Goal: Book appointment/travel/reservation

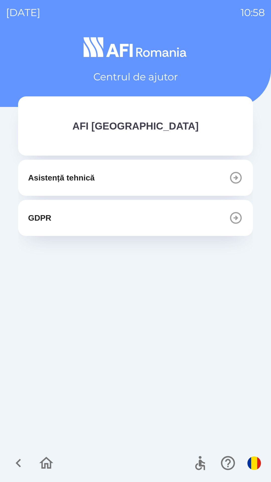
click at [235, 182] on icon "button" at bounding box center [236, 178] width 12 height 12
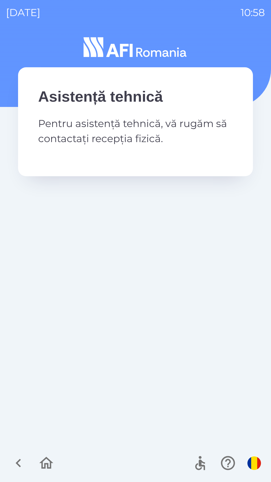
click at [21, 457] on icon "button" at bounding box center [18, 463] width 17 height 17
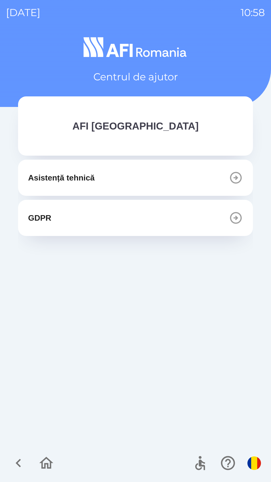
click at [126, 226] on button "GDPR" at bounding box center [135, 218] width 235 height 36
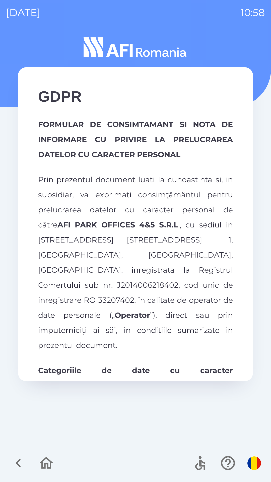
click at [16, 457] on icon "button" at bounding box center [18, 463] width 17 height 17
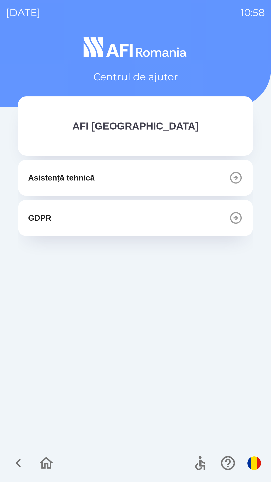
click at [19, 460] on icon "button" at bounding box center [18, 463] width 17 height 17
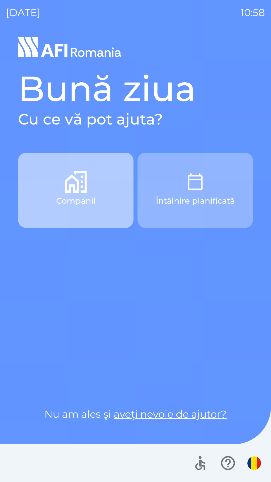
click at [93, 201] on p "Companii" at bounding box center [75, 201] width 39 height 12
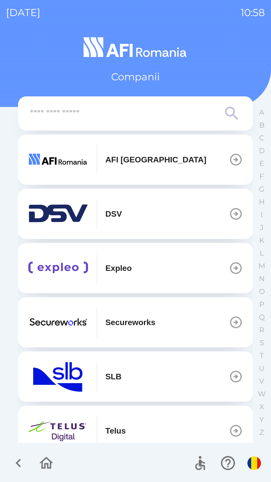
click at [233, 159] on icon "button" at bounding box center [236, 160] width 12 height 12
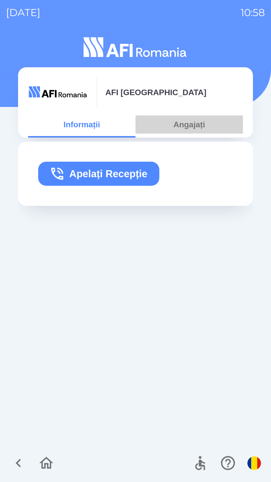
click at [190, 130] on button "Angajați" at bounding box center [189, 124] width 107 height 18
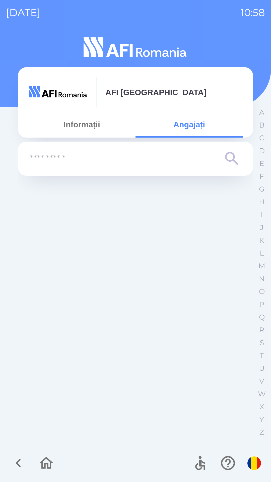
click at [182, 163] on input "text" at bounding box center [125, 159] width 191 height 14
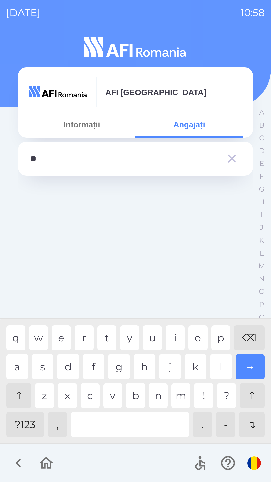
type input "***"
click at [82, 338] on div "r" at bounding box center [84, 337] width 19 height 25
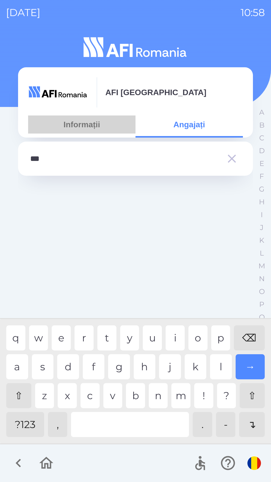
click at [91, 130] on button "Informații" at bounding box center [81, 124] width 107 height 18
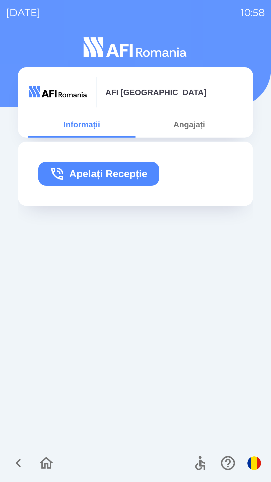
click at [121, 173] on button "Apelați Recepție" at bounding box center [98, 174] width 121 height 24
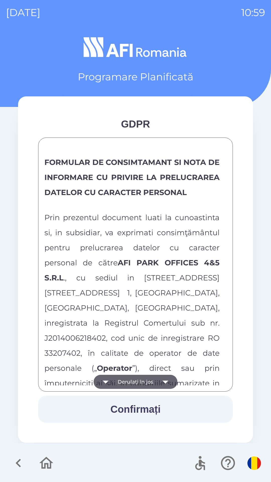
click at [134, 405] on button "Confirmați" at bounding box center [135, 409] width 195 height 27
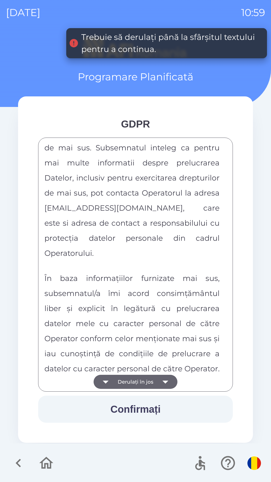
scroll to position [2640, 0]
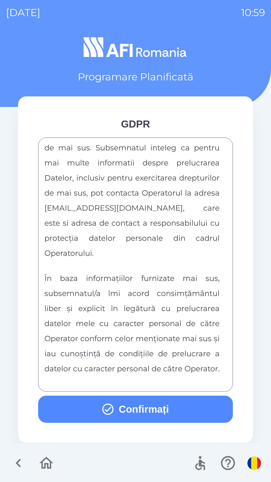
click at [152, 410] on button "Confirmați" at bounding box center [135, 409] width 195 height 27
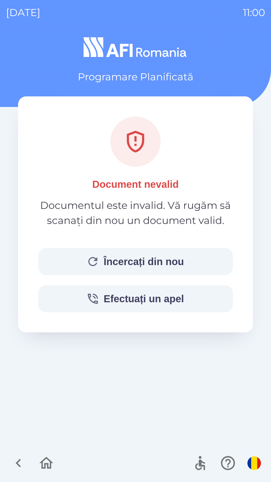
click at [143, 260] on button "Încercați din nou" at bounding box center [135, 261] width 195 height 27
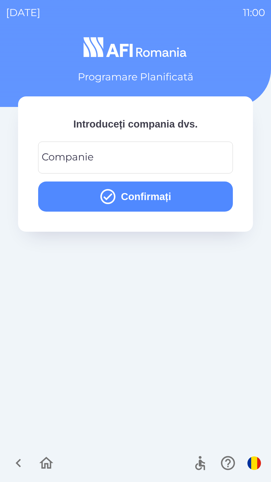
click at [131, 155] on input "Companie" at bounding box center [135, 158] width 183 height 20
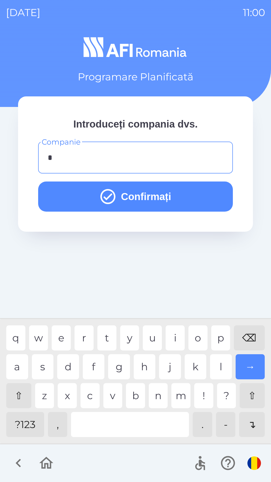
click at [103, 339] on div "t" at bounding box center [106, 337] width 19 height 25
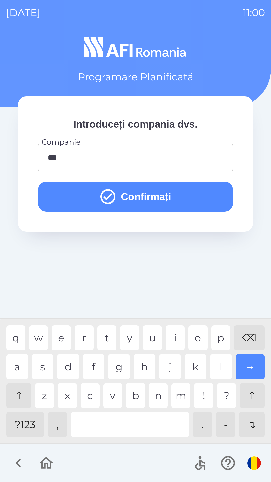
click at [47, 365] on div "s" at bounding box center [43, 366] width 22 height 25
type input "****"
click at [162, 193] on button "Confirmați" at bounding box center [135, 196] width 195 height 30
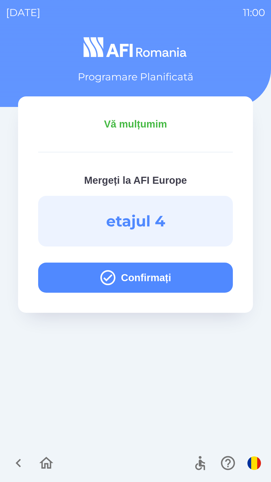
click at [168, 277] on button "Confirmați" at bounding box center [135, 278] width 195 height 30
